Goal: Task Accomplishment & Management: Manage account settings

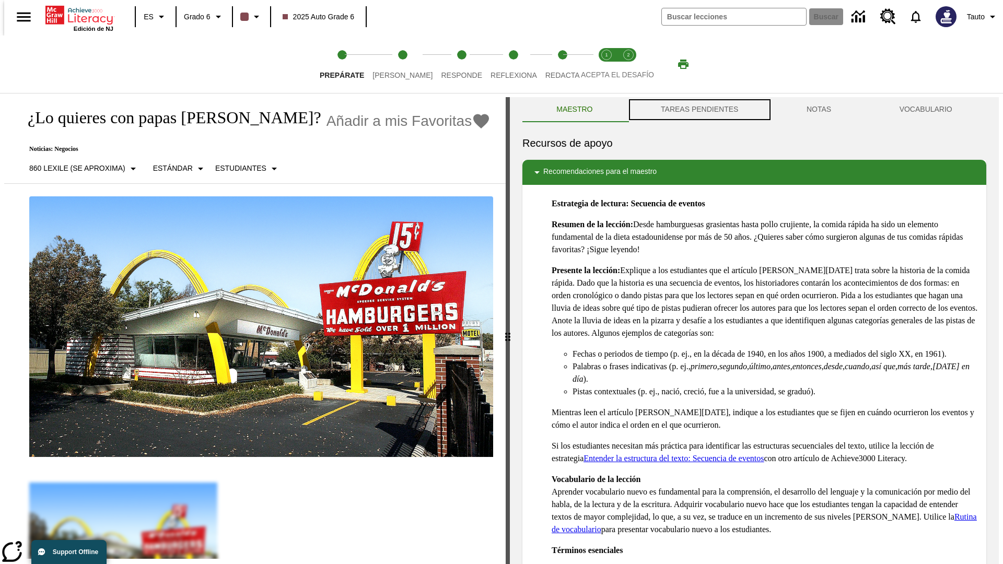
click at [698, 110] on button "TAREAS PENDIENTES" at bounding box center [700, 109] width 146 height 25
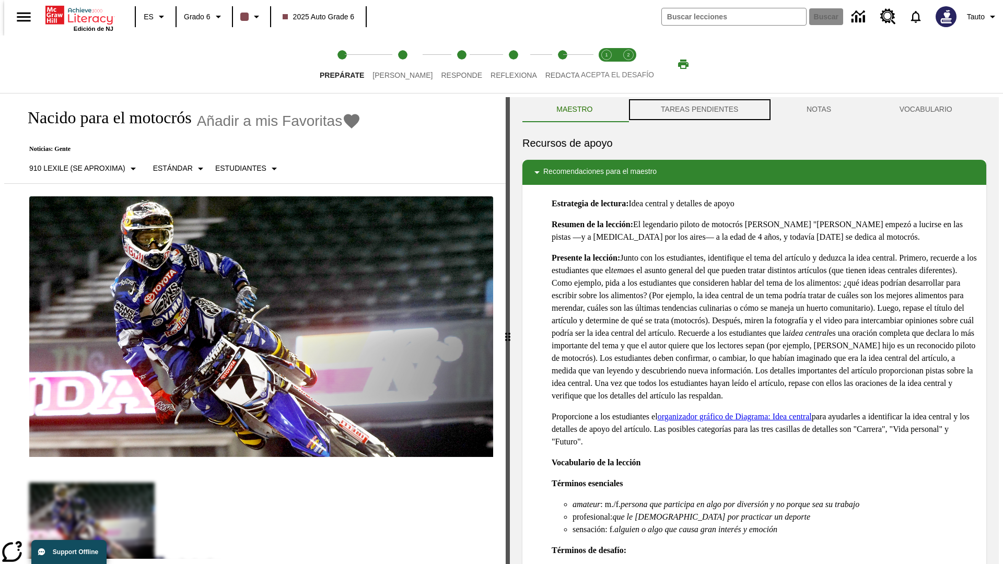
click at [698, 110] on button "TAREAS PENDIENTES" at bounding box center [700, 109] width 146 height 25
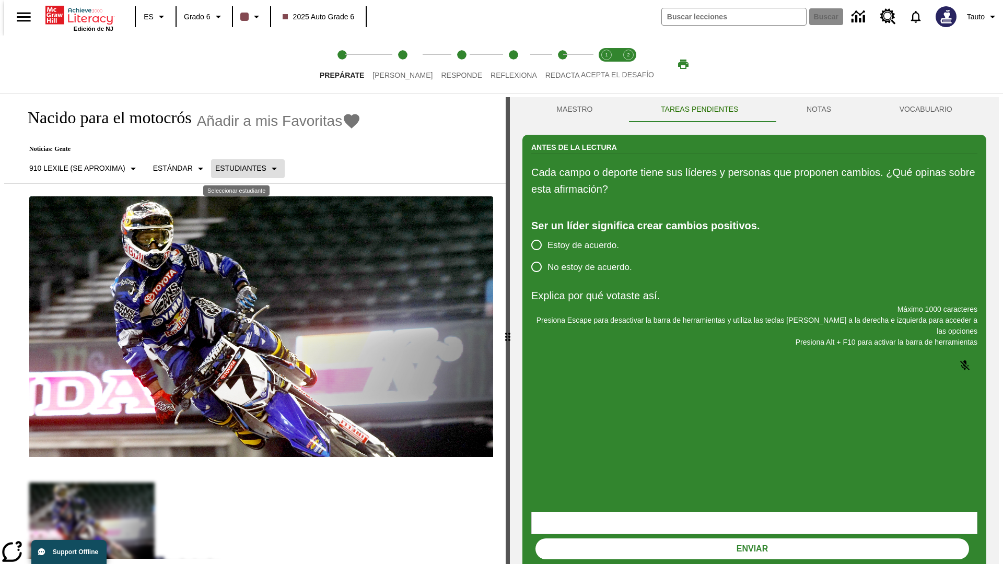
click at [239, 168] on p "Estudiantes" at bounding box center [240, 168] width 51 height 11
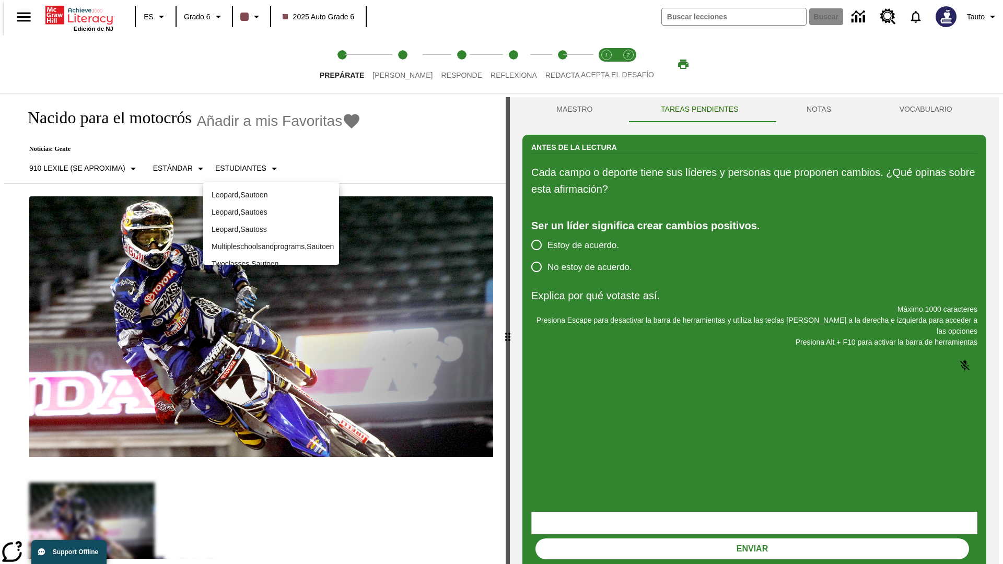
click at [271, 212] on p "Leopard , Sautoes" at bounding box center [270, 212] width 119 height 11
